Goal: Information Seeking & Learning: Learn about a topic

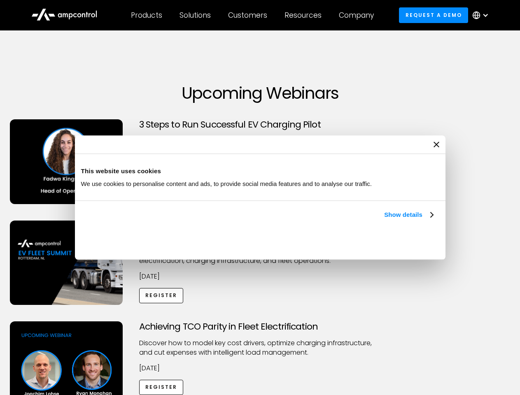
click at [384, 220] on link "Show details" at bounding box center [408, 215] width 49 height 10
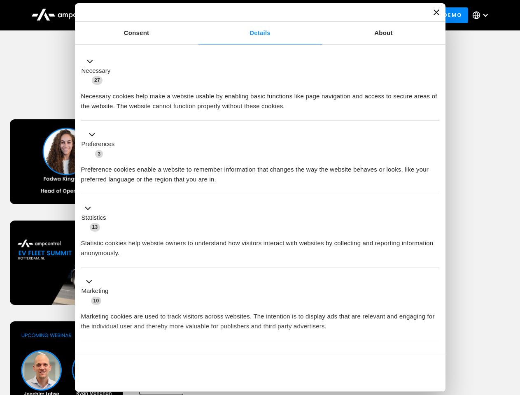
click at [434, 268] on li "Statistics 13 Statistic cookies help website owners to understand how visitors …" at bounding box center [260, 231] width 358 height 74
click at [511, 332] on div "Achieving TCO Parity in Fleet Electrification Discover how to model key cost dr…" at bounding box center [260, 385] width 517 height 129
click at [253, 15] on div "Customers" at bounding box center [247, 15] width 39 height 9
click at [146, 15] on div "Products" at bounding box center [146, 15] width 31 height 9
click at [196, 15] on div "Solutions" at bounding box center [194, 15] width 31 height 9
